Goal: Contribute content: Contribute content

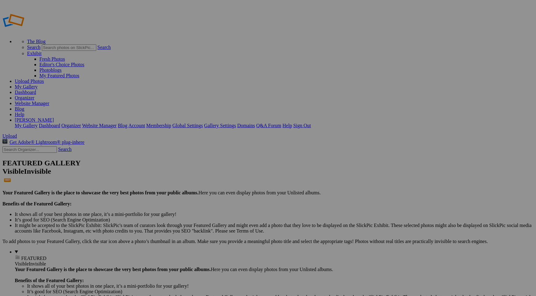
click at [223, 156] on input "Organizer" at bounding box center [220, 159] width 67 height 6
type input "Homepage"
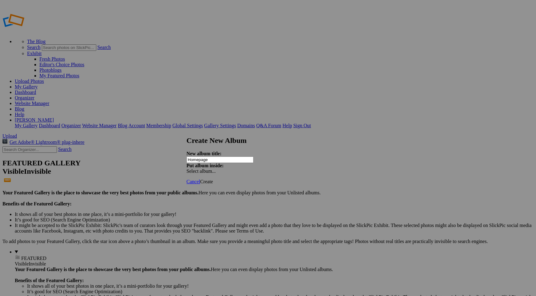
click at [213, 179] on span "Create" at bounding box center [206, 181] width 13 height 5
